Goal: Transaction & Acquisition: Download file/media

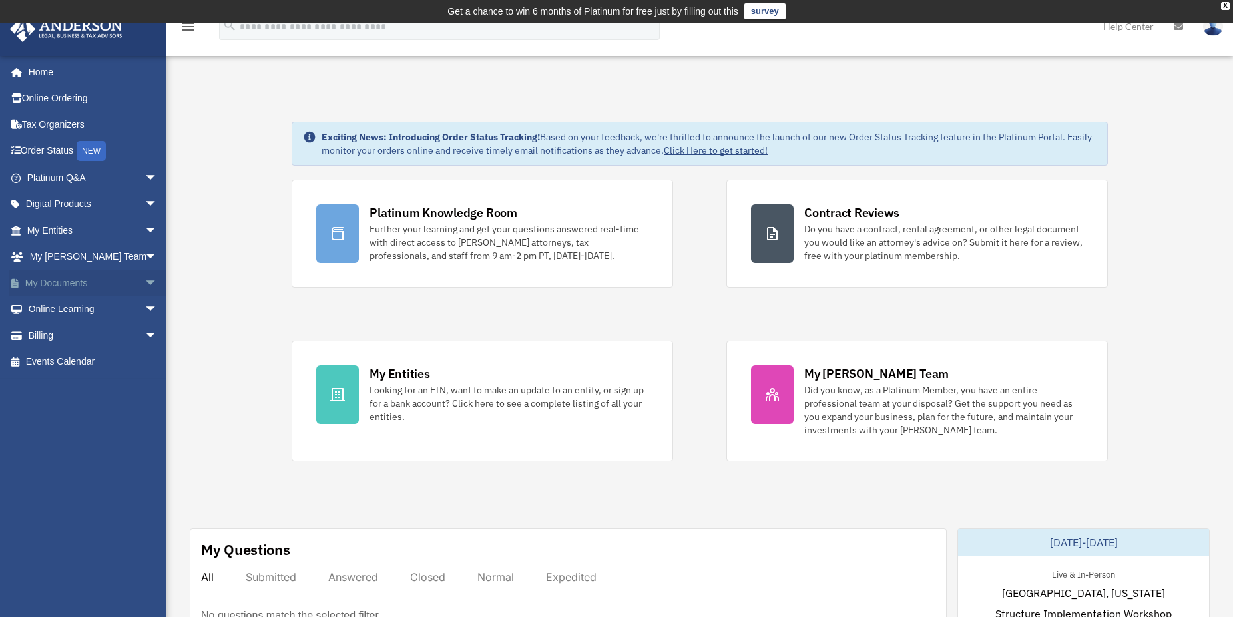
click at [144, 286] on span "arrow_drop_down" at bounding box center [157, 283] width 27 height 27
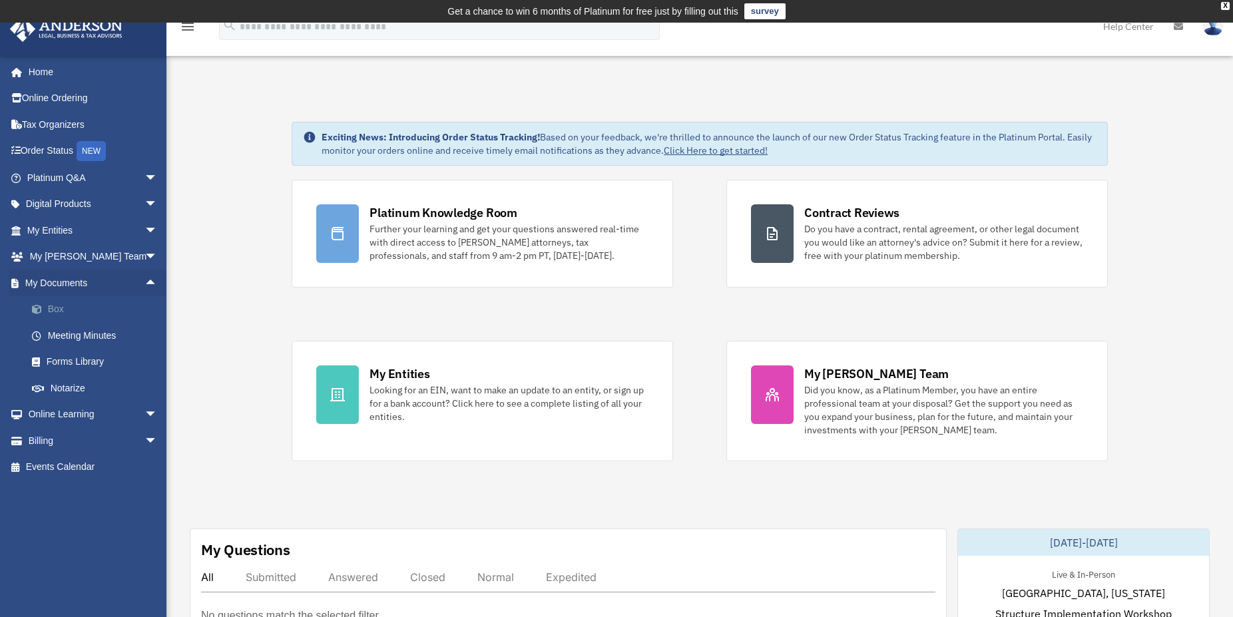
click at [59, 314] on link "Box" at bounding box center [98, 309] width 159 height 27
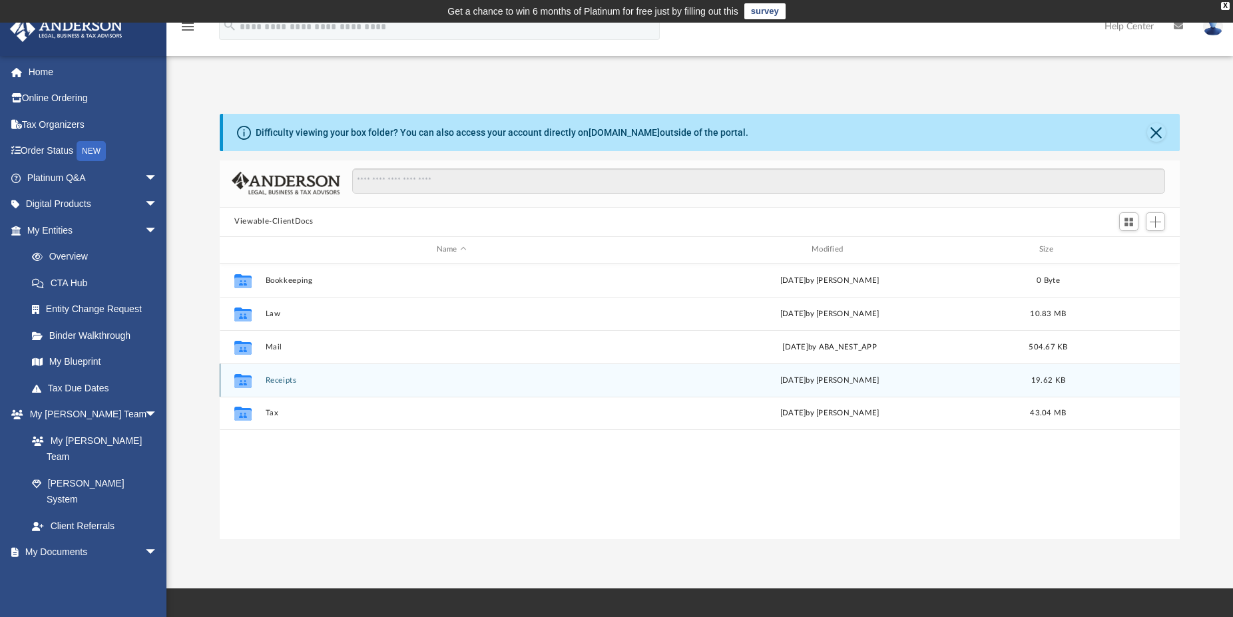
scroll to position [291, 948]
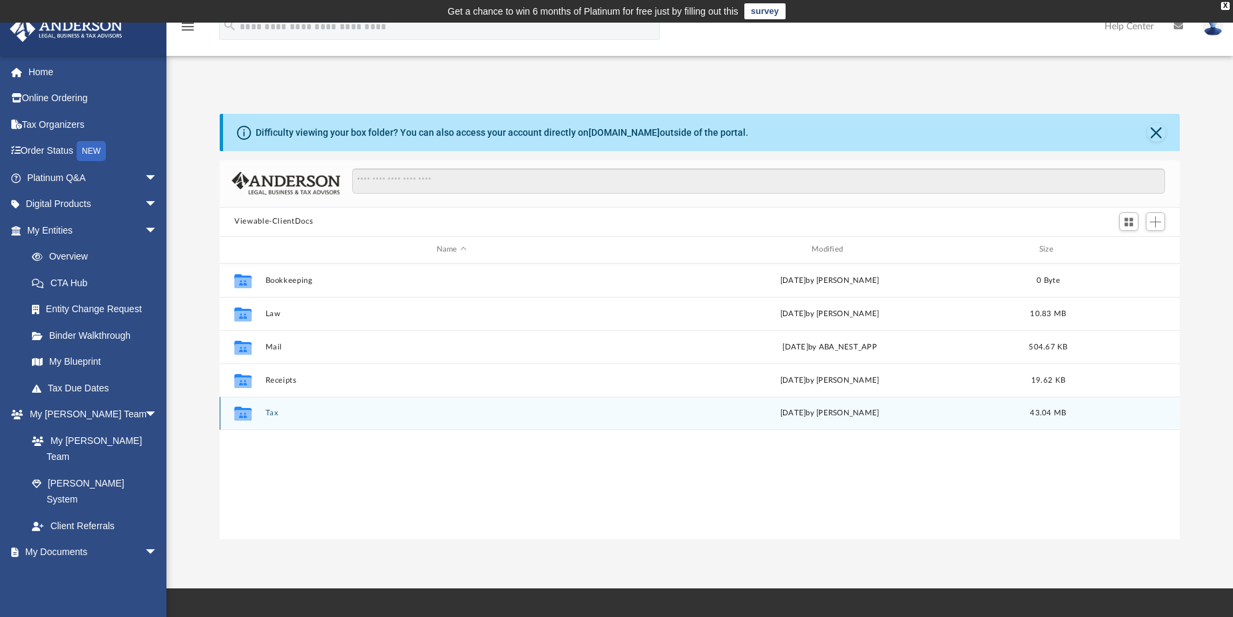
click at [270, 415] on button "Tax" at bounding box center [452, 413] width 372 height 9
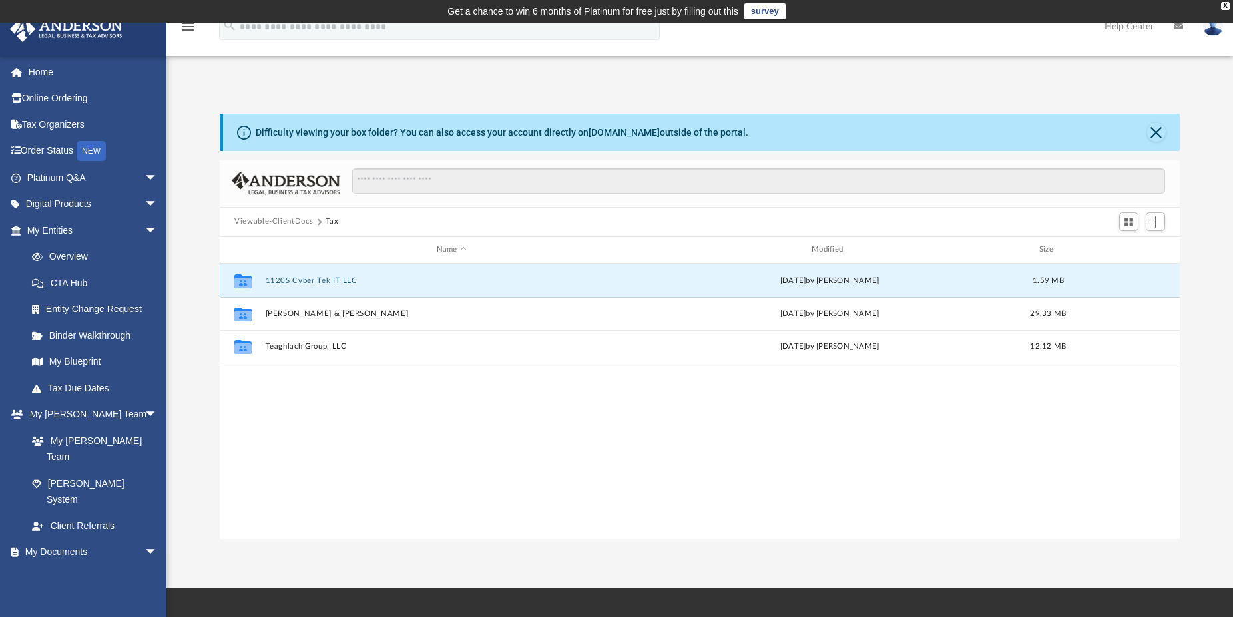
click at [323, 279] on button "1120S Cyber Tek IT LLC" at bounding box center [452, 280] width 372 height 9
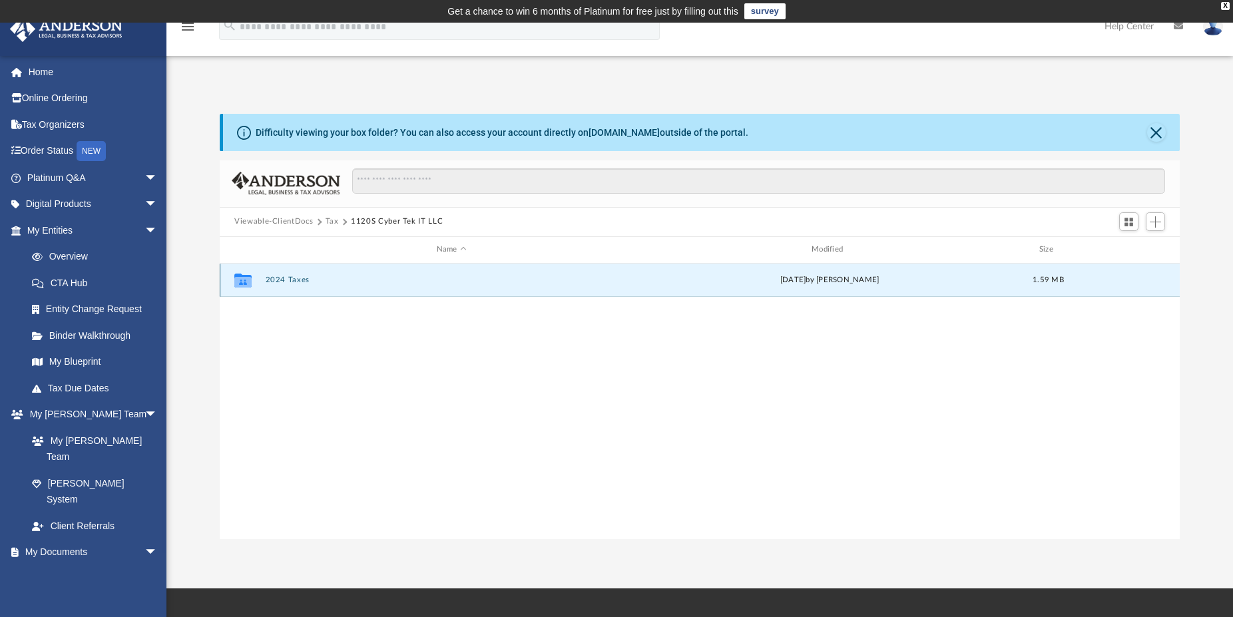
click at [291, 282] on button "2024 Taxes" at bounding box center [452, 280] width 372 height 9
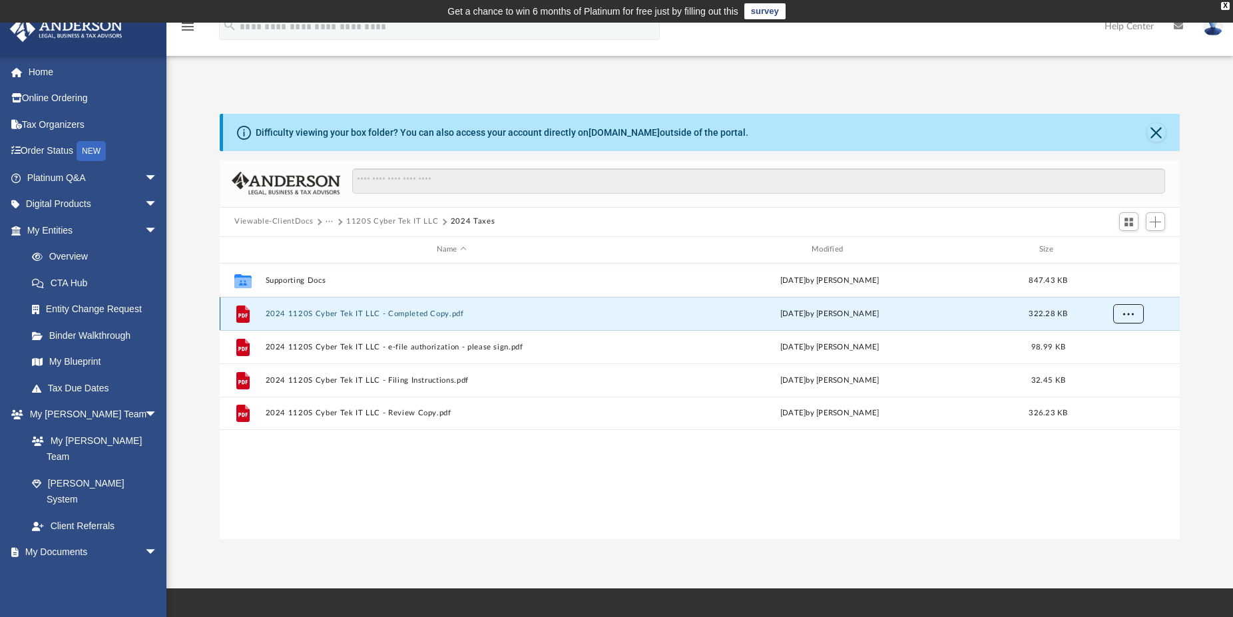
click at [1131, 313] on span "More options" at bounding box center [1128, 312] width 11 height 7
click at [1114, 363] on li "Download" at bounding box center [1116, 362] width 39 height 14
click at [366, 218] on button "1120S Cyber Tek IT LLC" at bounding box center [392, 222] width 92 height 12
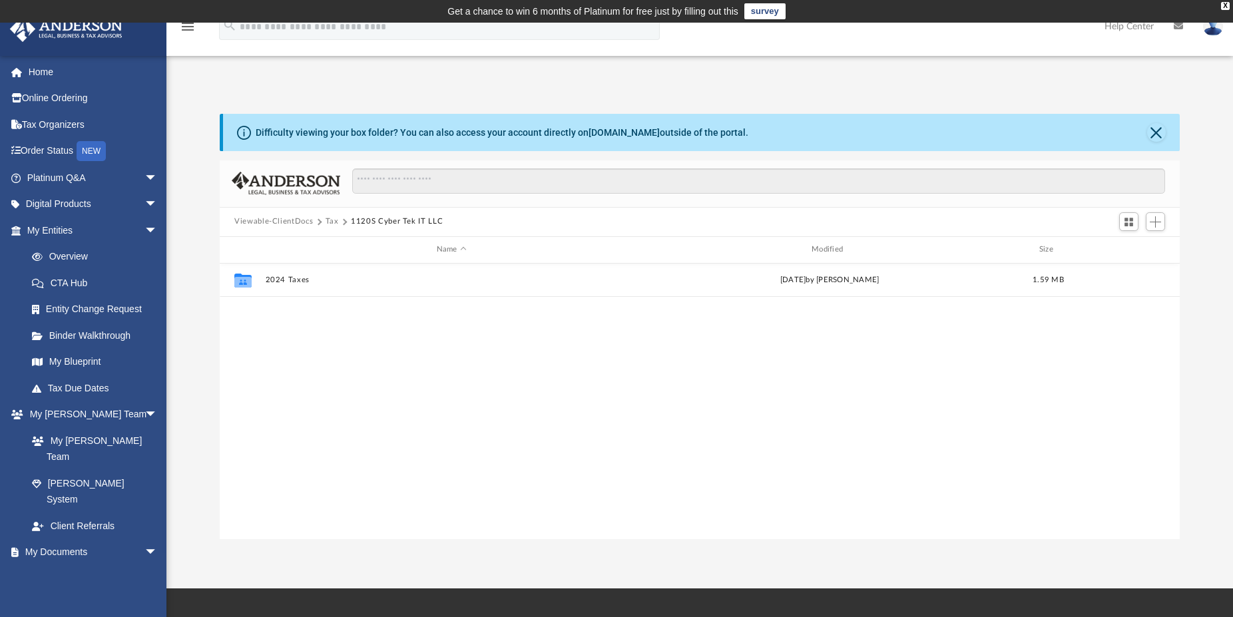
click at [331, 224] on button "Tax" at bounding box center [331, 222] width 13 height 12
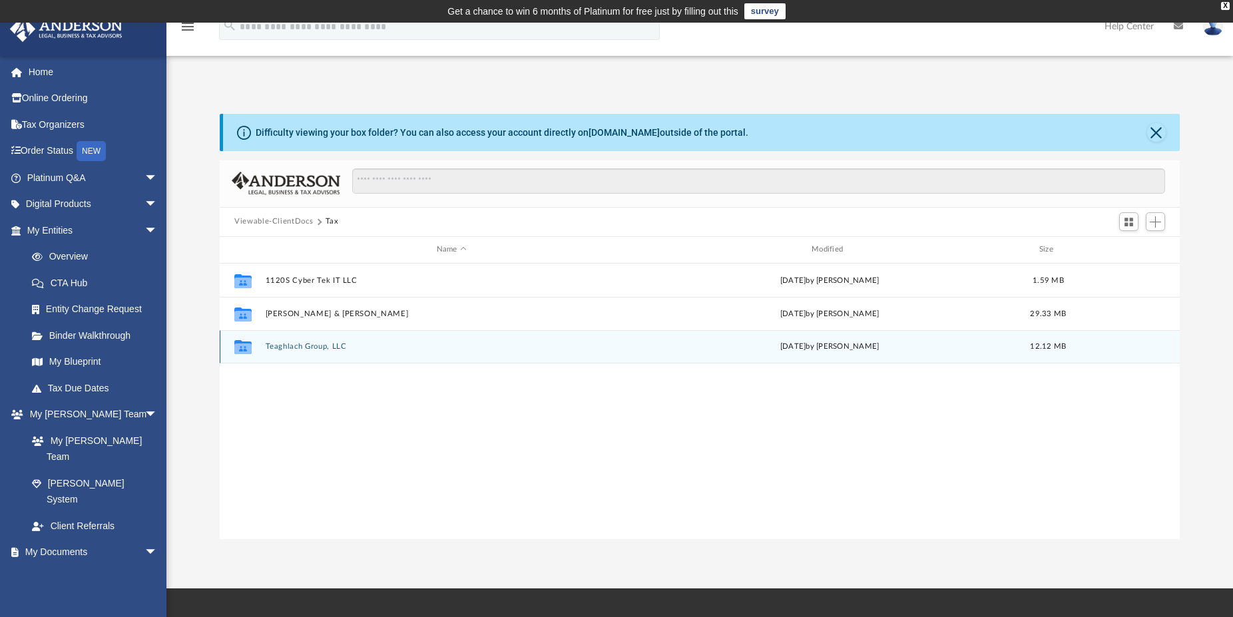
click at [299, 352] on div "Collaborated Folder Teaghlach Group, LLC [DATE] by [PERSON_NAME] 12.12 MB" at bounding box center [700, 346] width 960 height 33
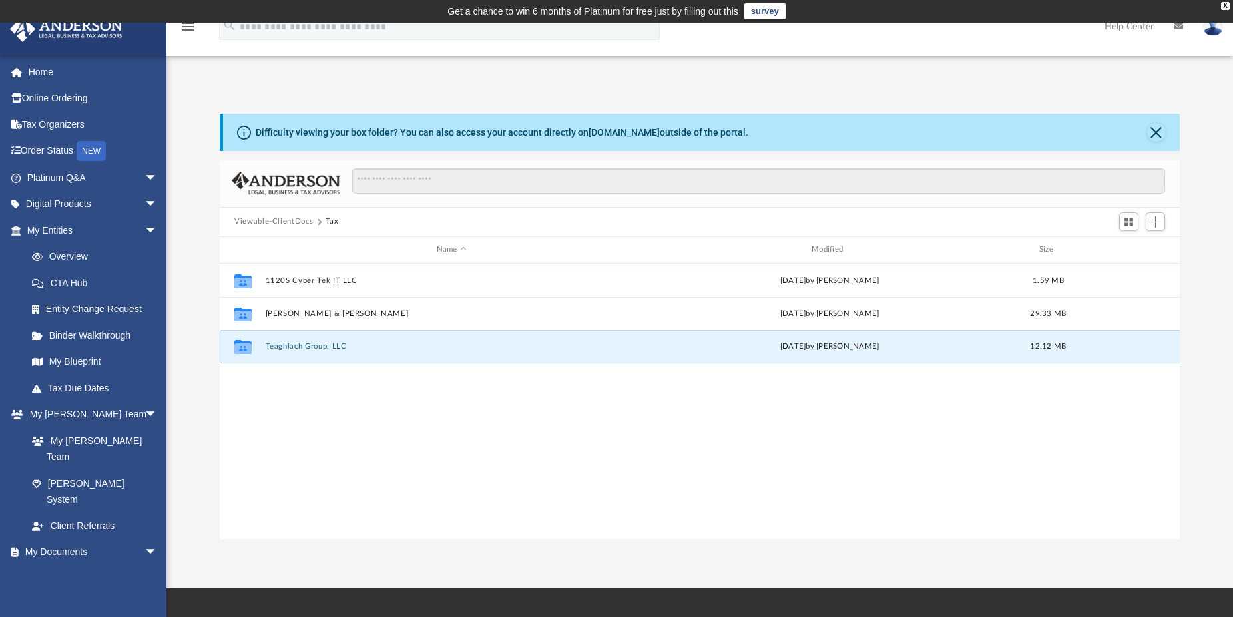
click at [305, 345] on button "Teaghlach Group, LLC" at bounding box center [452, 346] width 372 height 9
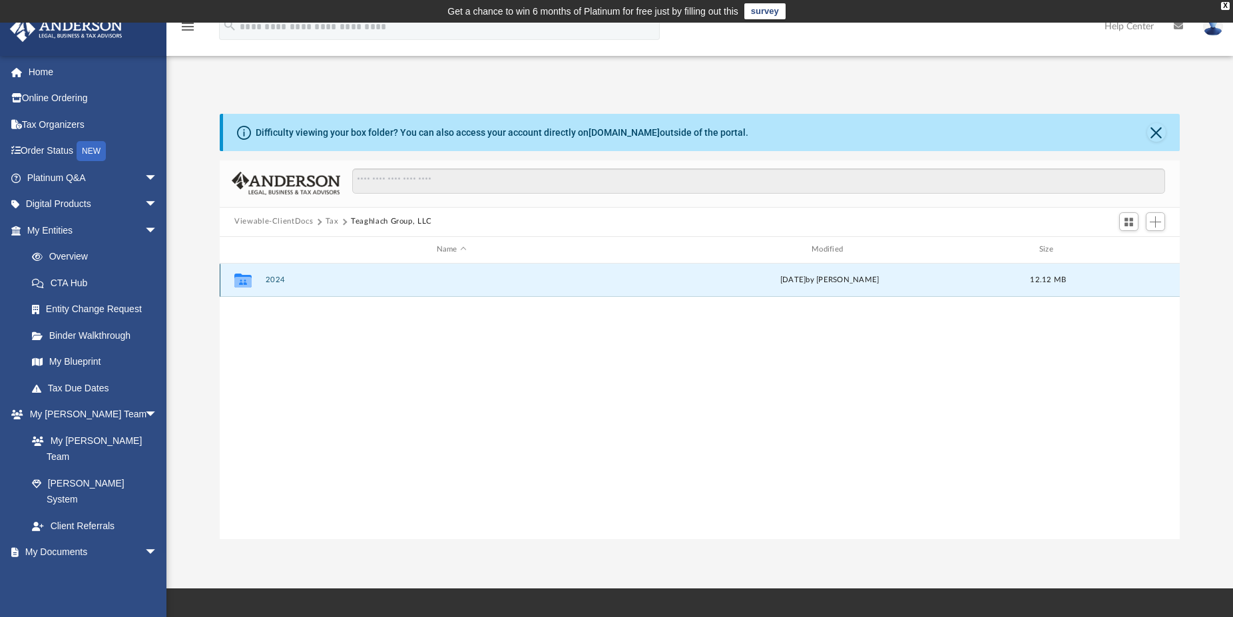
click at [280, 278] on button "2024" at bounding box center [452, 280] width 372 height 9
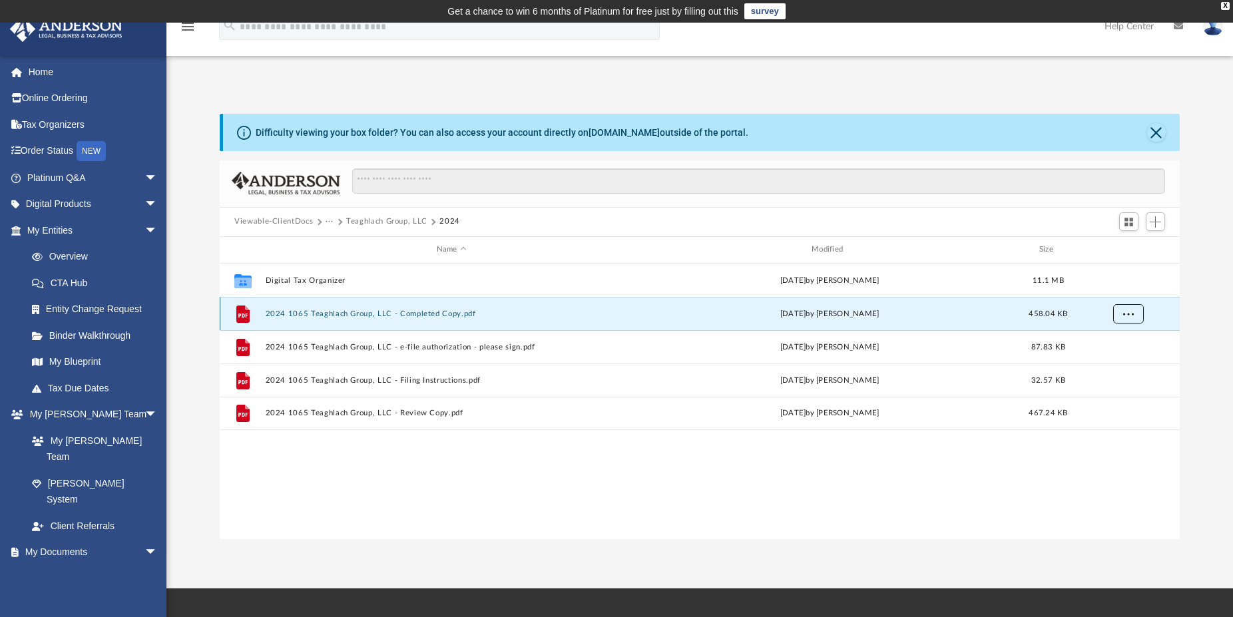
click at [1134, 314] on button "More options" at bounding box center [1128, 313] width 31 height 20
click at [1118, 364] on li "Download" at bounding box center [1116, 362] width 39 height 14
click at [329, 221] on button "···" at bounding box center [329, 222] width 9 height 12
click at [335, 246] on li "Tax" at bounding box center [339, 245] width 13 height 14
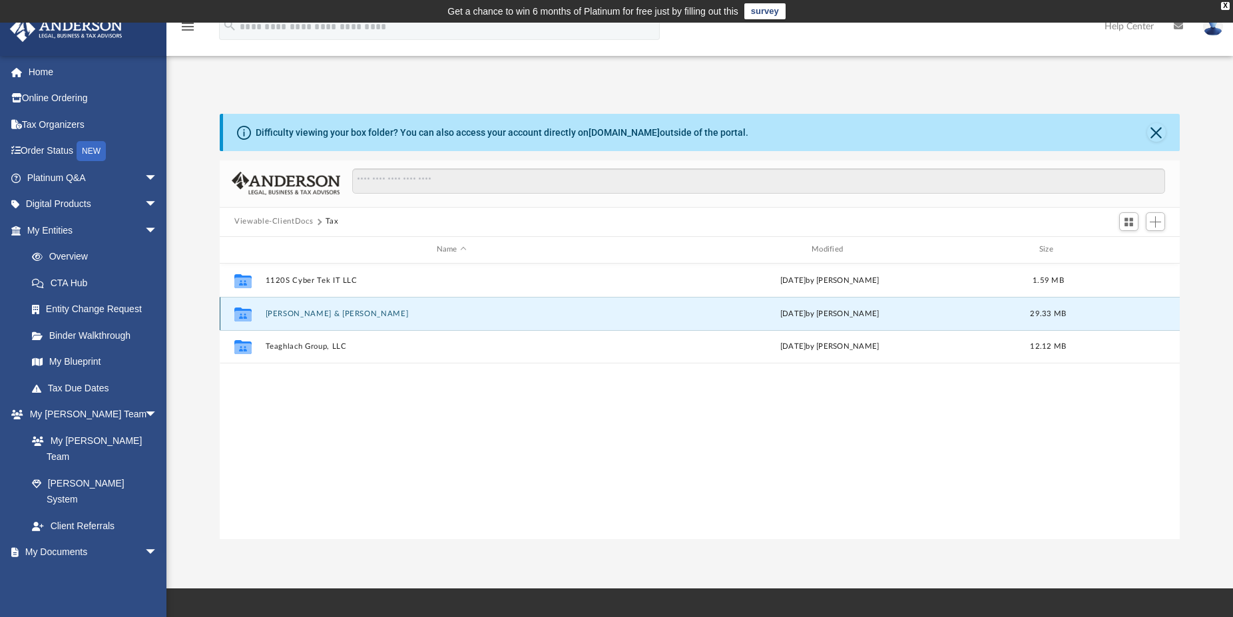
click at [317, 312] on button "[PERSON_NAME] & [PERSON_NAME]" at bounding box center [452, 313] width 372 height 9
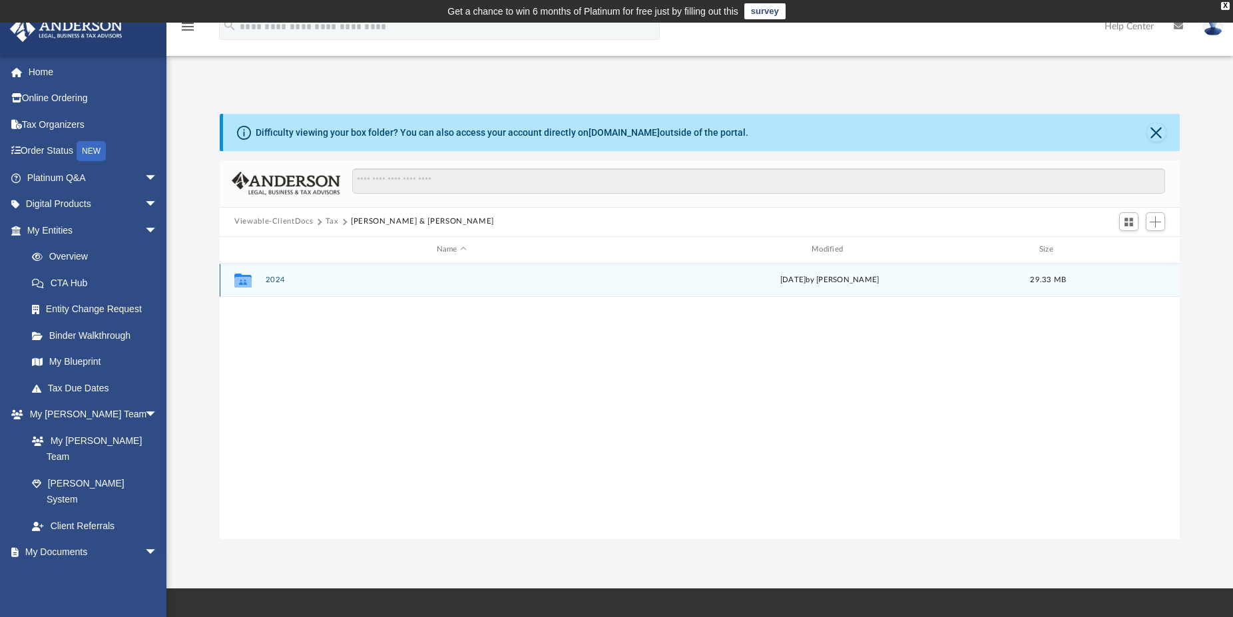
click at [269, 282] on button "2024" at bounding box center [452, 280] width 372 height 9
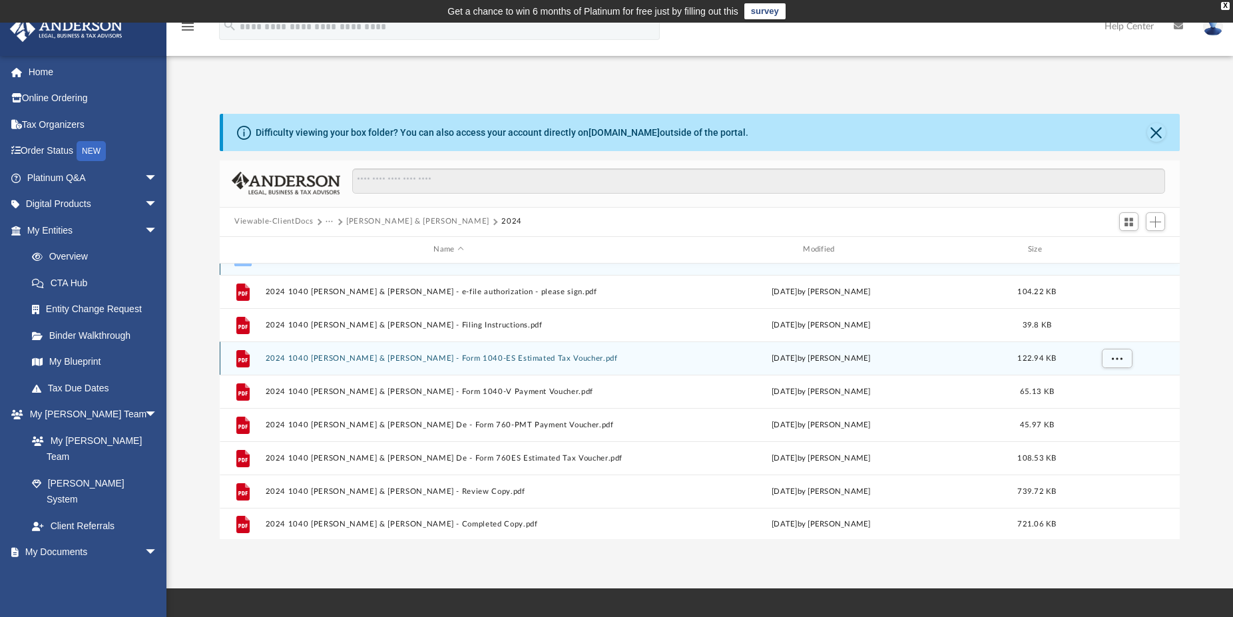
scroll to position [24, 0]
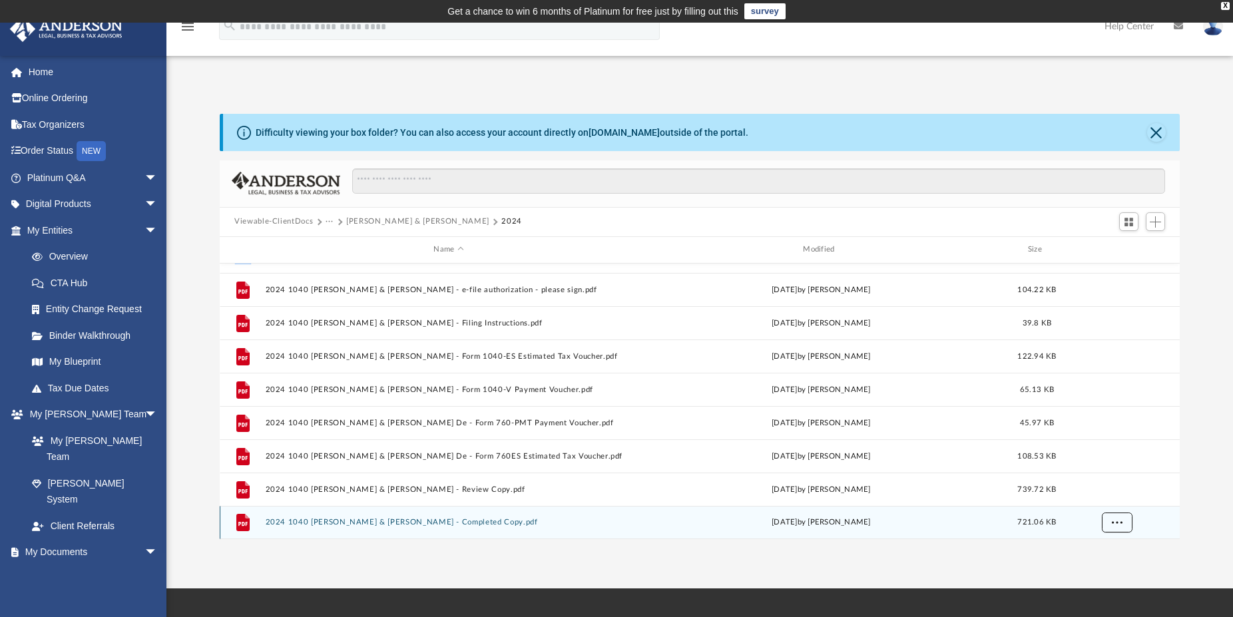
click at [1117, 525] on span "More options" at bounding box center [1116, 521] width 11 height 7
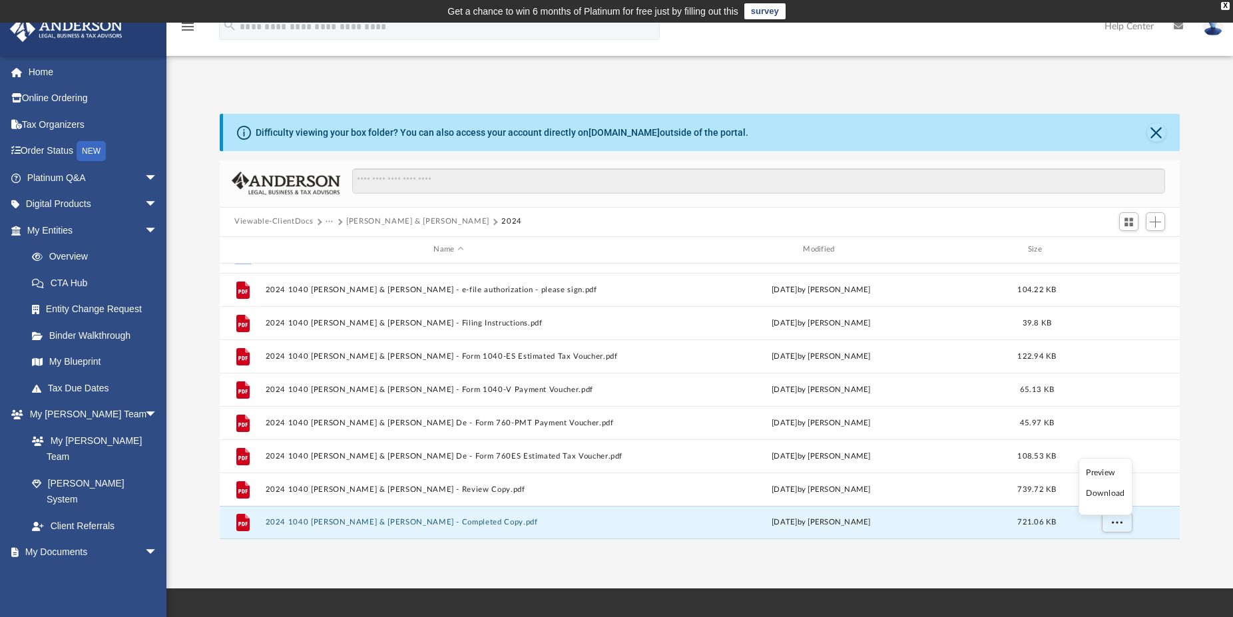
click at [1104, 494] on li "Download" at bounding box center [1104, 493] width 39 height 14
click at [1211, 33] on img at bounding box center [1213, 26] width 20 height 19
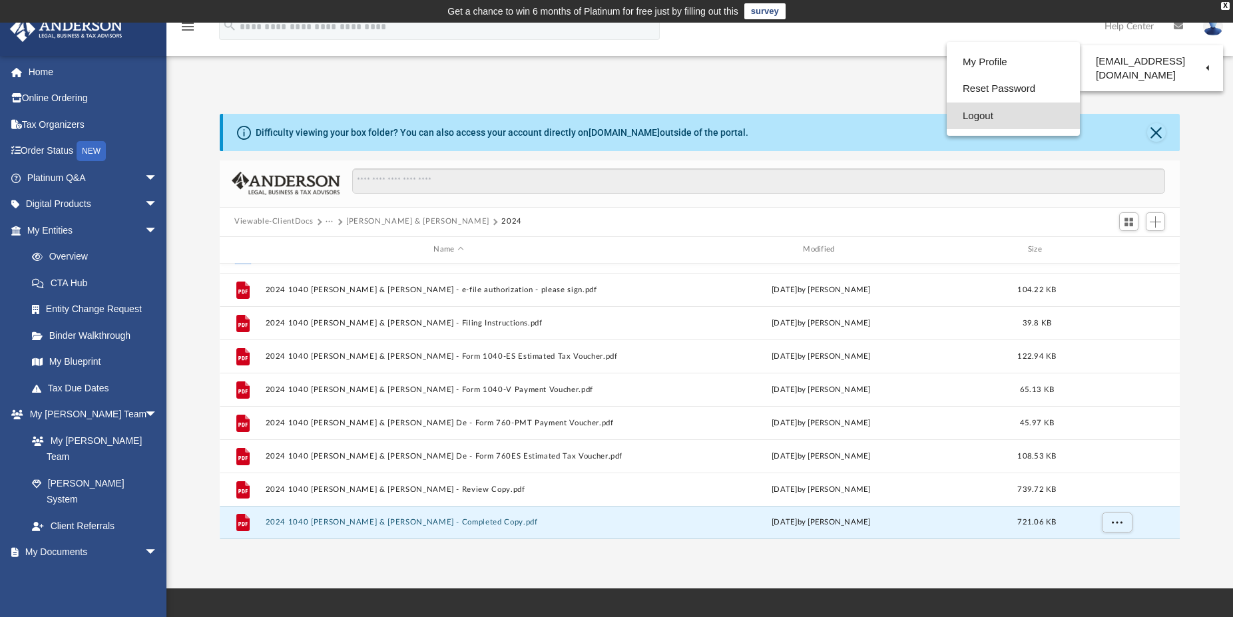
click at [950, 120] on link "Logout" at bounding box center [1012, 115] width 133 height 27
